Goal: Task Accomplishment & Management: Complete application form

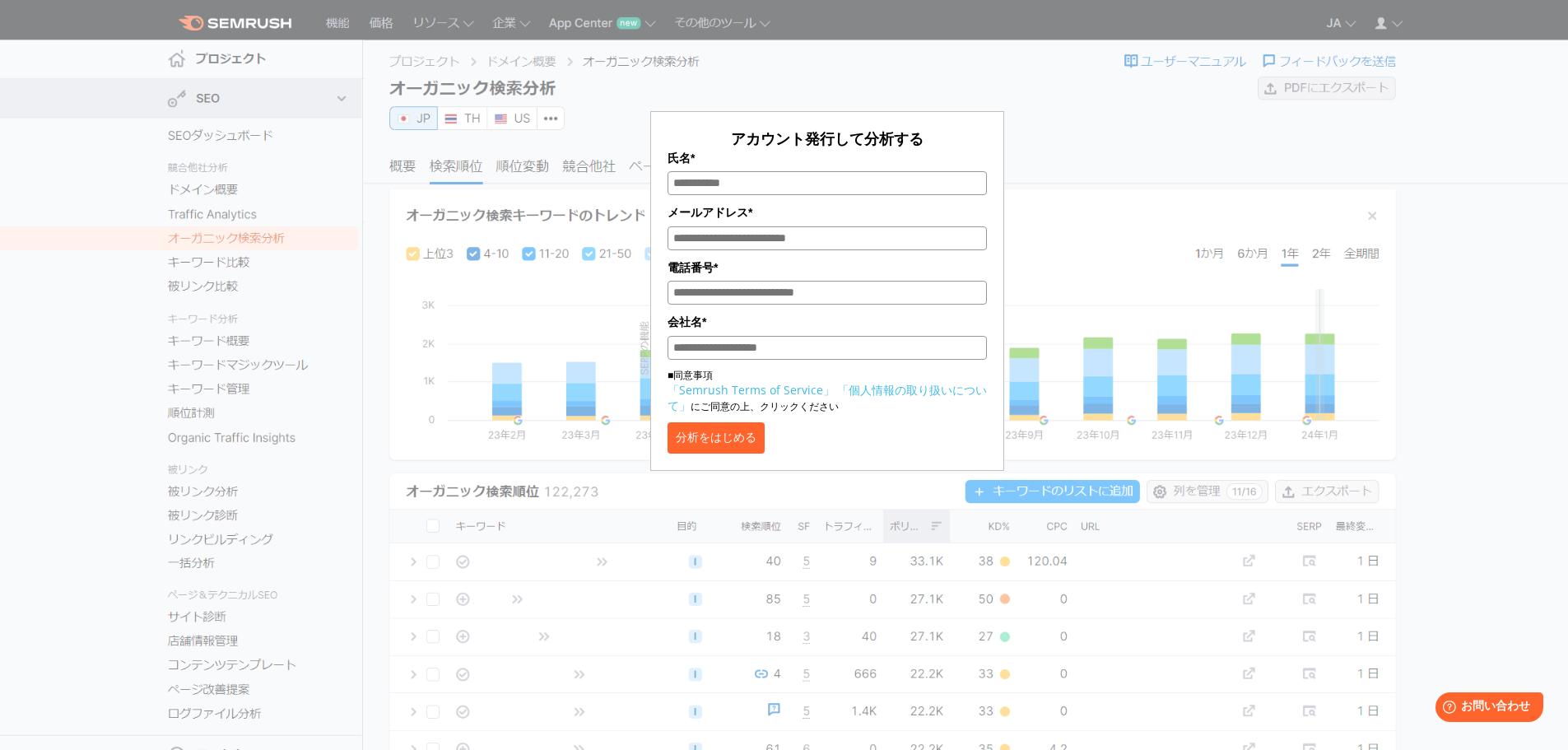
click at [1028, 228] on div "アカウント発行して分析する 氏名* メールアドレス* 電話番号* 会社名* ■同意事項 「Semrush Terms of Service」 「個人情報の取り…" at bounding box center [826, 246] width 823 height 450
click at [752, 446] on button "分析をはじめる" at bounding box center [716, 438] width 97 height 32
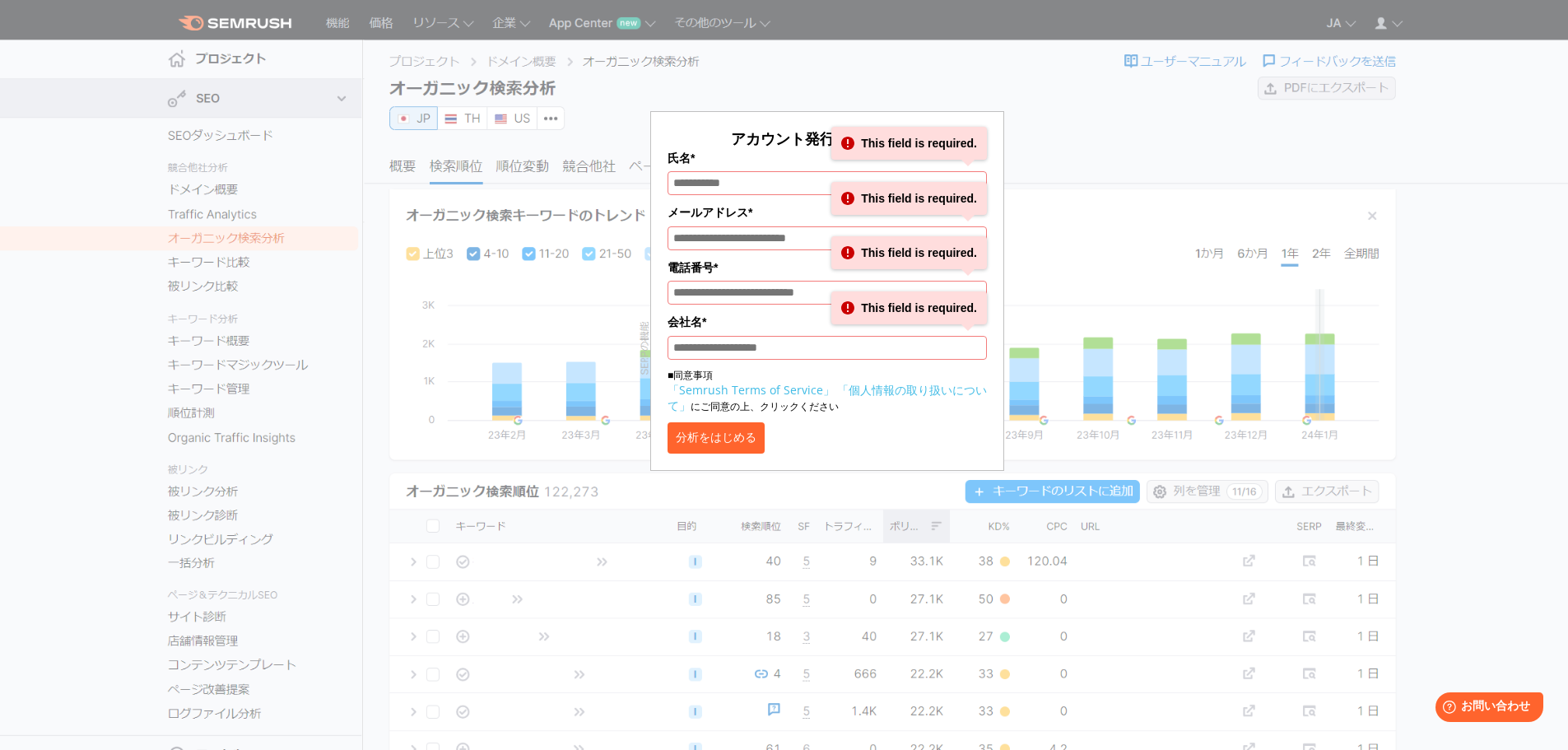
click at [1035, 250] on div "アカウント発行して分析する 氏名* This field is required. メールアドレス* This field is required. 電話番号…" at bounding box center [826, 246] width 823 height 450
click at [614, 277] on div "アカウント発行して分析する 氏名* This field is required. メールアドレス* This field is required. 電話番号…" at bounding box center [826, 246] width 823 height 450
click at [1041, 142] on div "アカウント発行して分析する 氏名* This field is required. メールアドレス* This field is required. 電話番号…" at bounding box center [826, 246] width 823 height 450
click at [738, 82] on div "アカウント発行して分析する 氏名* This field is required. メールアドレス* This field is required. 電話番号…" at bounding box center [826, 246] width 823 height 450
click at [440, 341] on div "アカウント発行して分析する 氏名* This field is required. メールアドレス* This field is required. 電話番号…" at bounding box center [826, 246] width 823 height 450
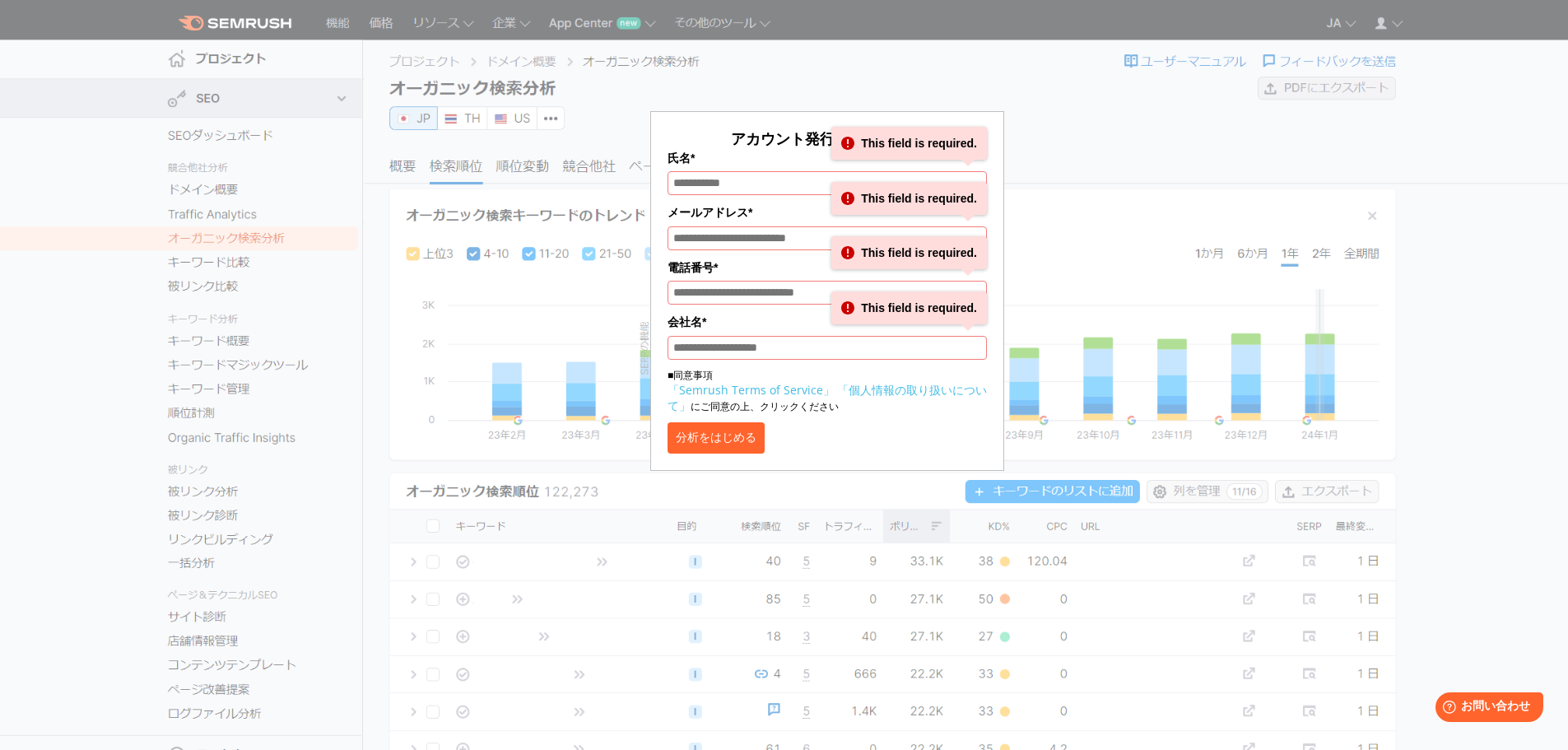
click at [721, 441] on button "分析をはじめる" at bounding box center [716, 438] width 97 height 32
click at [836, 351] on input "会社名*" at bounding box center [827, 347] width 320 height 24
click at [867, 394] on link "「個人情報の取り扱いについて」" at bounding box center [827, 398] width 320 height 32
click at [1073, 158] on div "アカウント発行して分析する 氏名* This field is required. メールアドレス* This field is required. 電話番号…" at bounding box center [826, 246] width 823 height 450
click at [620, 132] on div "アカウント発行して分析する 氏名* This field is required. メールアドレス* This field is required. 電話番号…" at bounding box center [826, 246] width 823 height 450
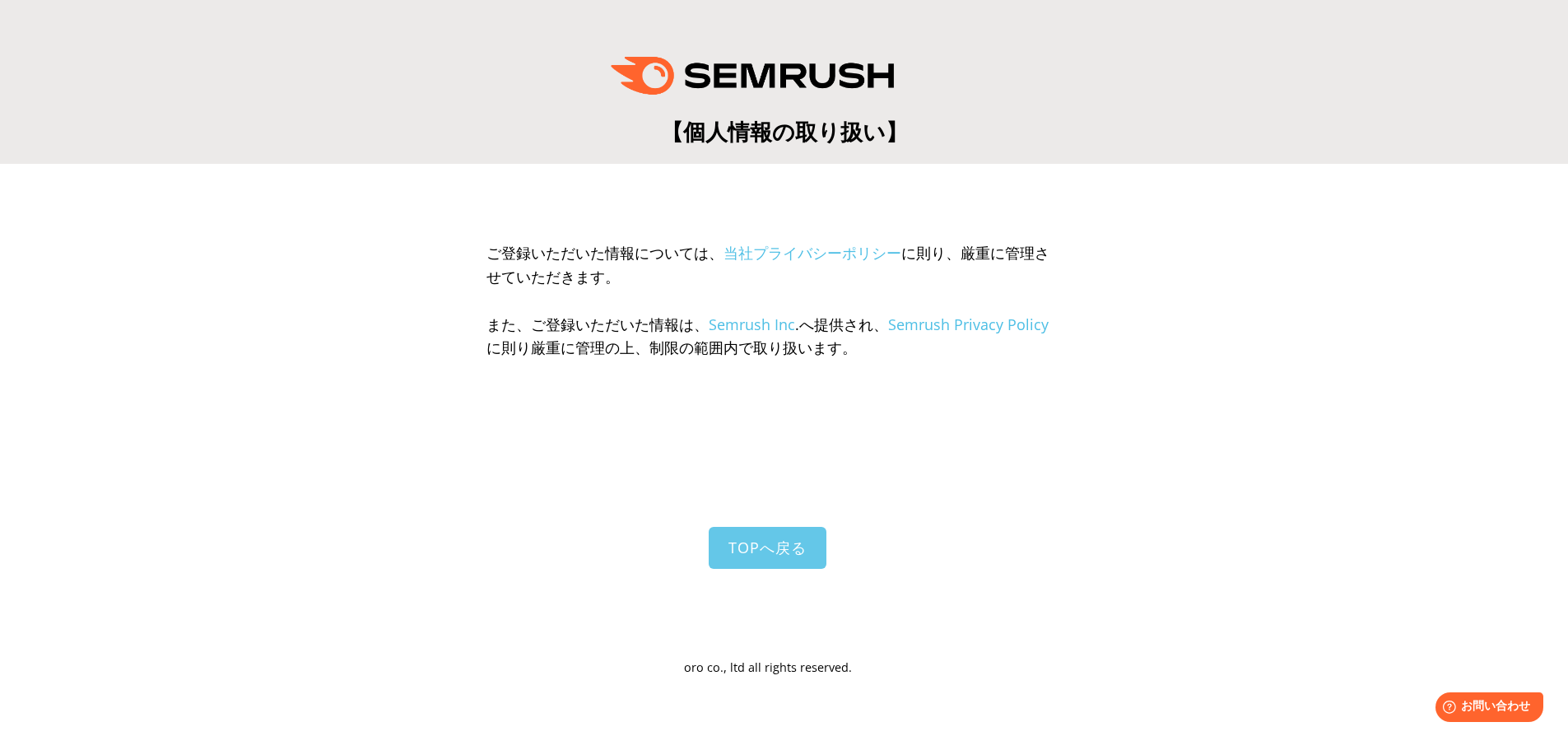
click at [782, 544] on span "TOPへ戻る" at bounding box center [767, 548] width 78 height 20
